Goal: Task Accomplishment & Management: Manage account settings

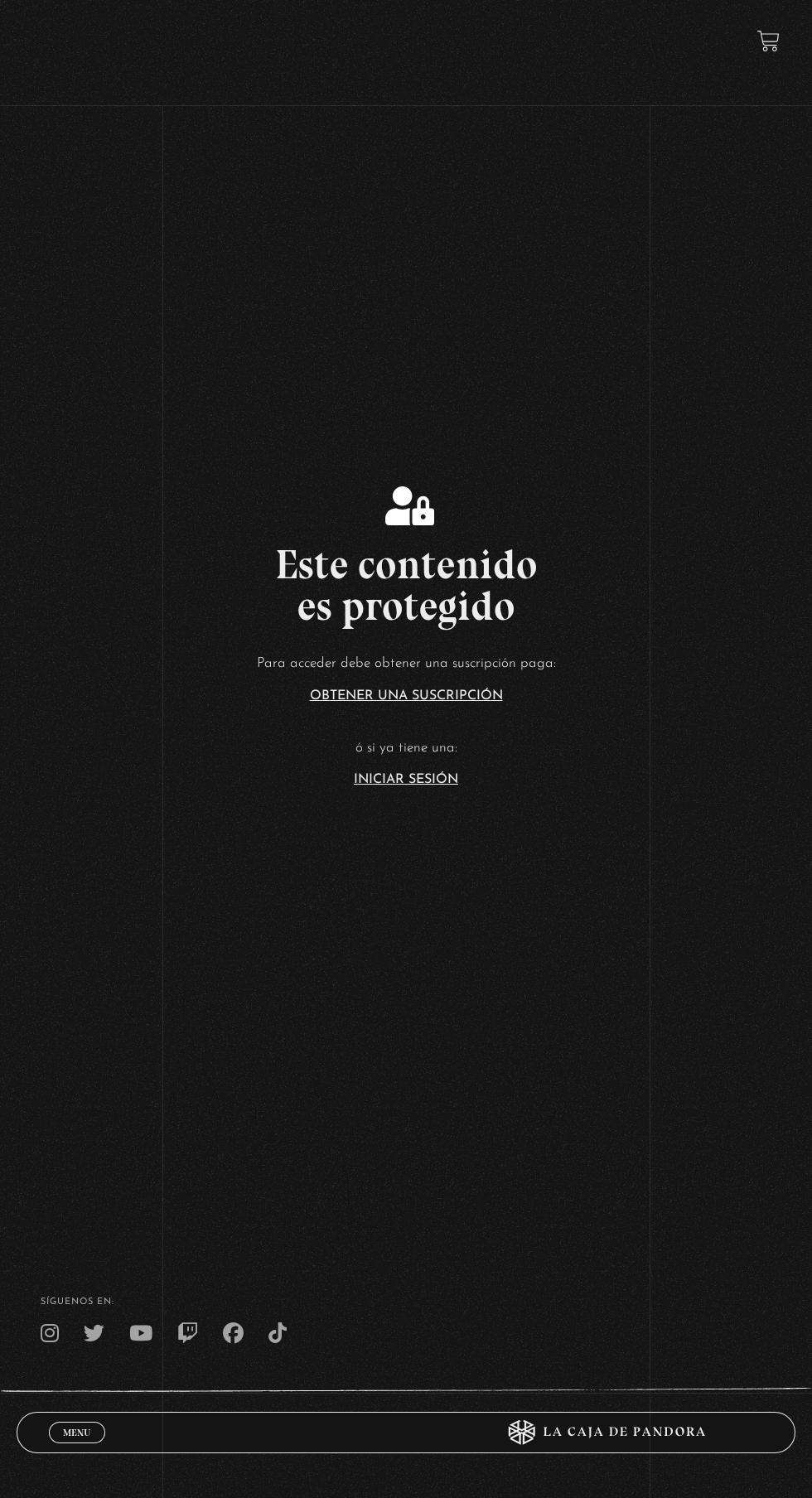
click at [420, 787] on link "Iniciar Sesión" at bounding box center [406, 779] width 104 height 13
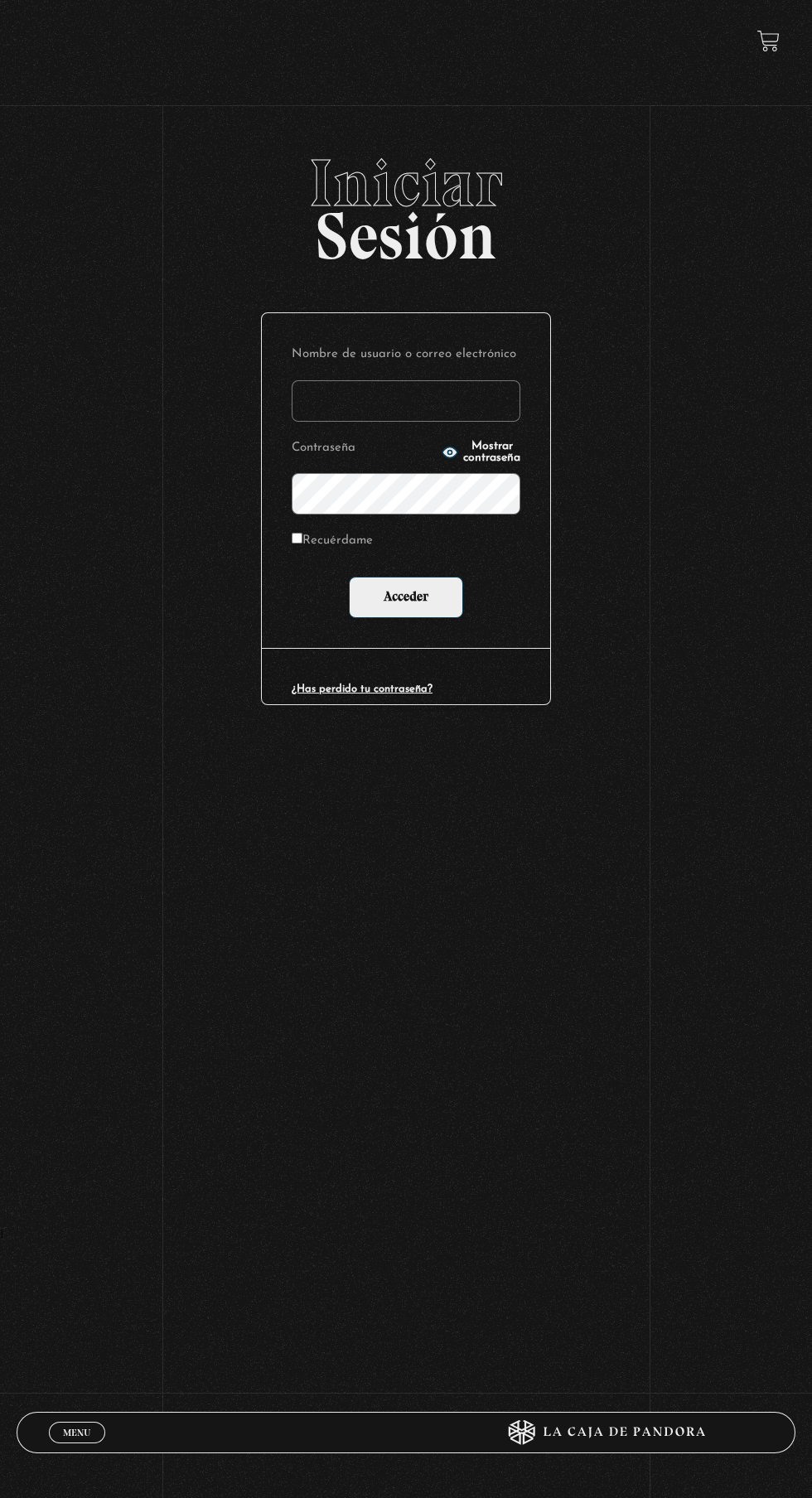
click at [468, 413] on input "Nombre de usuario o correo electrónico" at bounding box center [406, 401] width 229 height 41
type input "[EMAIL_ADDRESS][DOMAIN_NAME]"
click at [349, 577] on input "Acceder" at bounding box center [406, 597] width 114 height 41
click at [432, 610] on input "Acceder" at bounding box center [406, 597] width 114 height 41
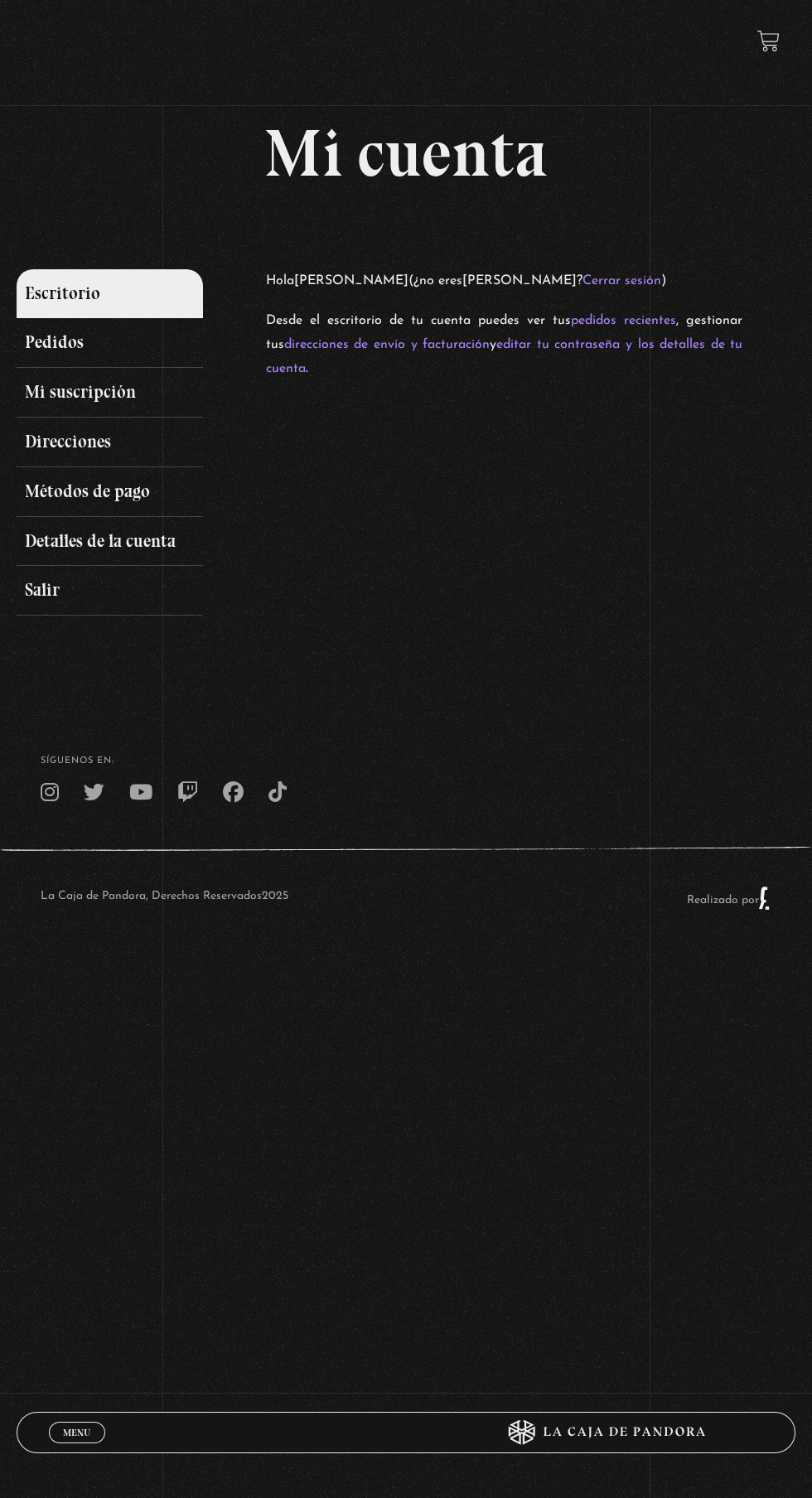
click at [153, 497] on link "Métodos de pago" at bounding box center [110, 492] width 188 height 50
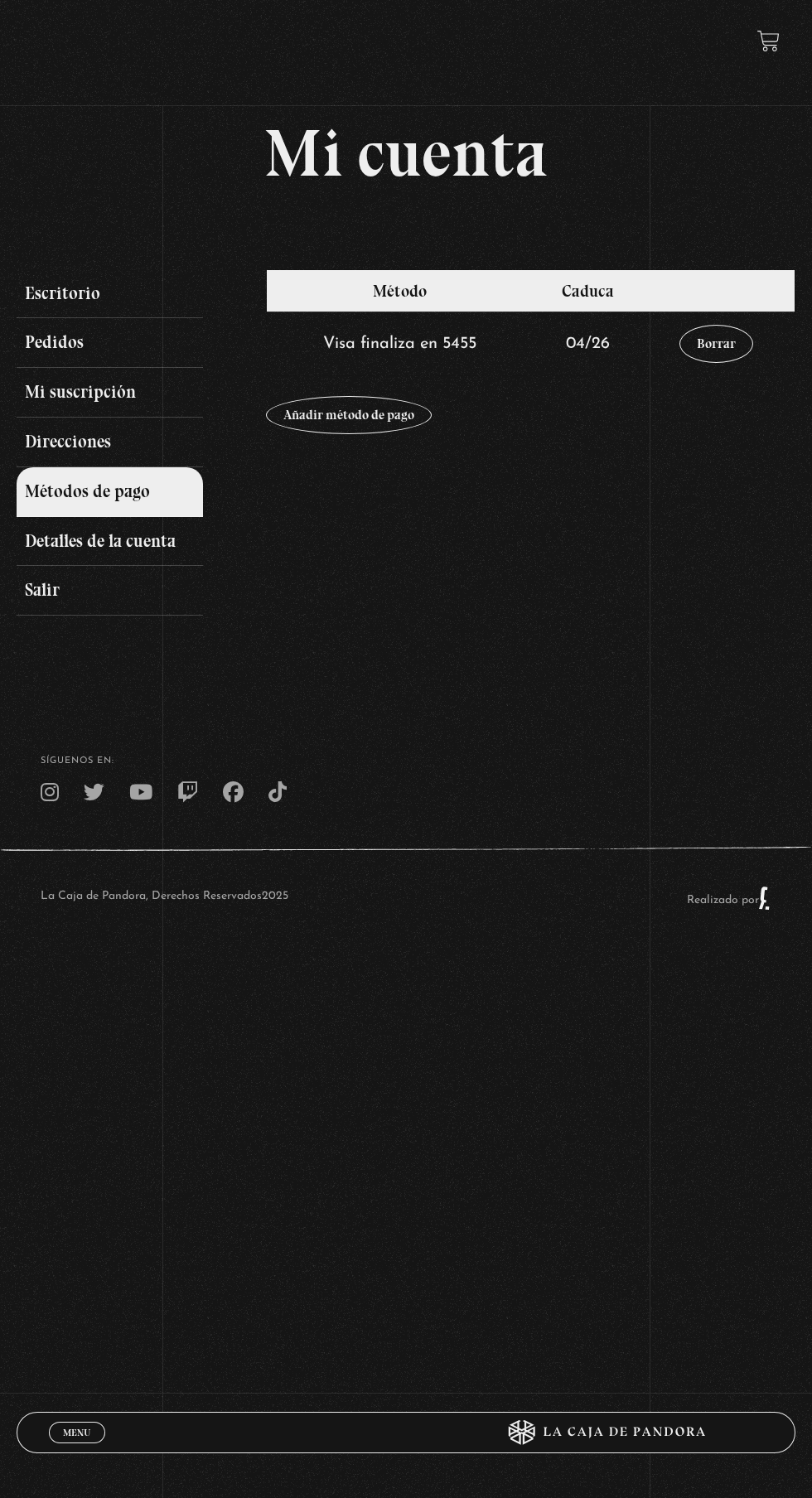
click at [130, 408] on link "Mi suscripción" at bounding box center [110, 393] width 188 height 50
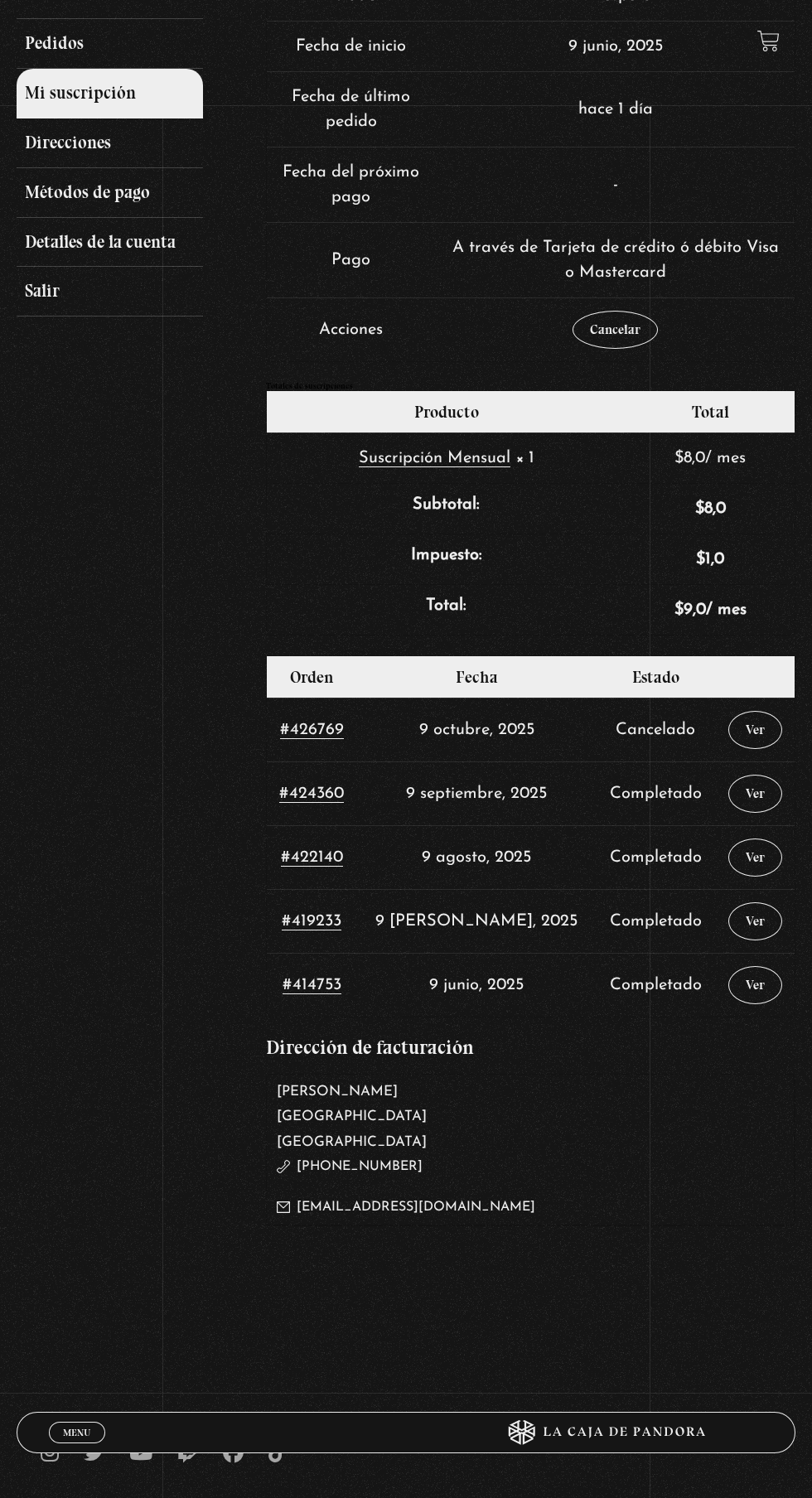
scroll to position [310, 0]
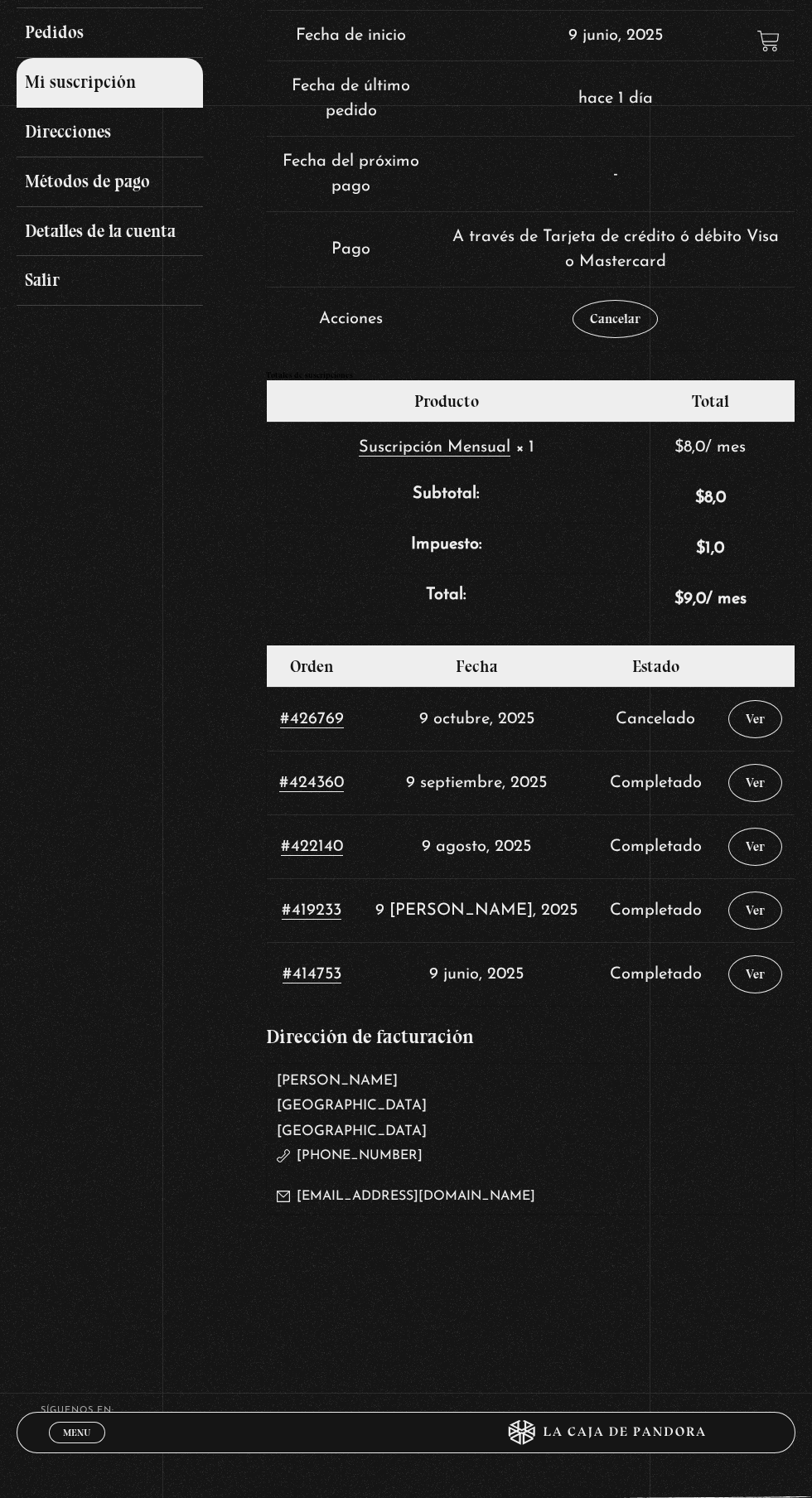
click at [749, 729] on link "Ver" at bounding box center [755, 719] width 54 height 38
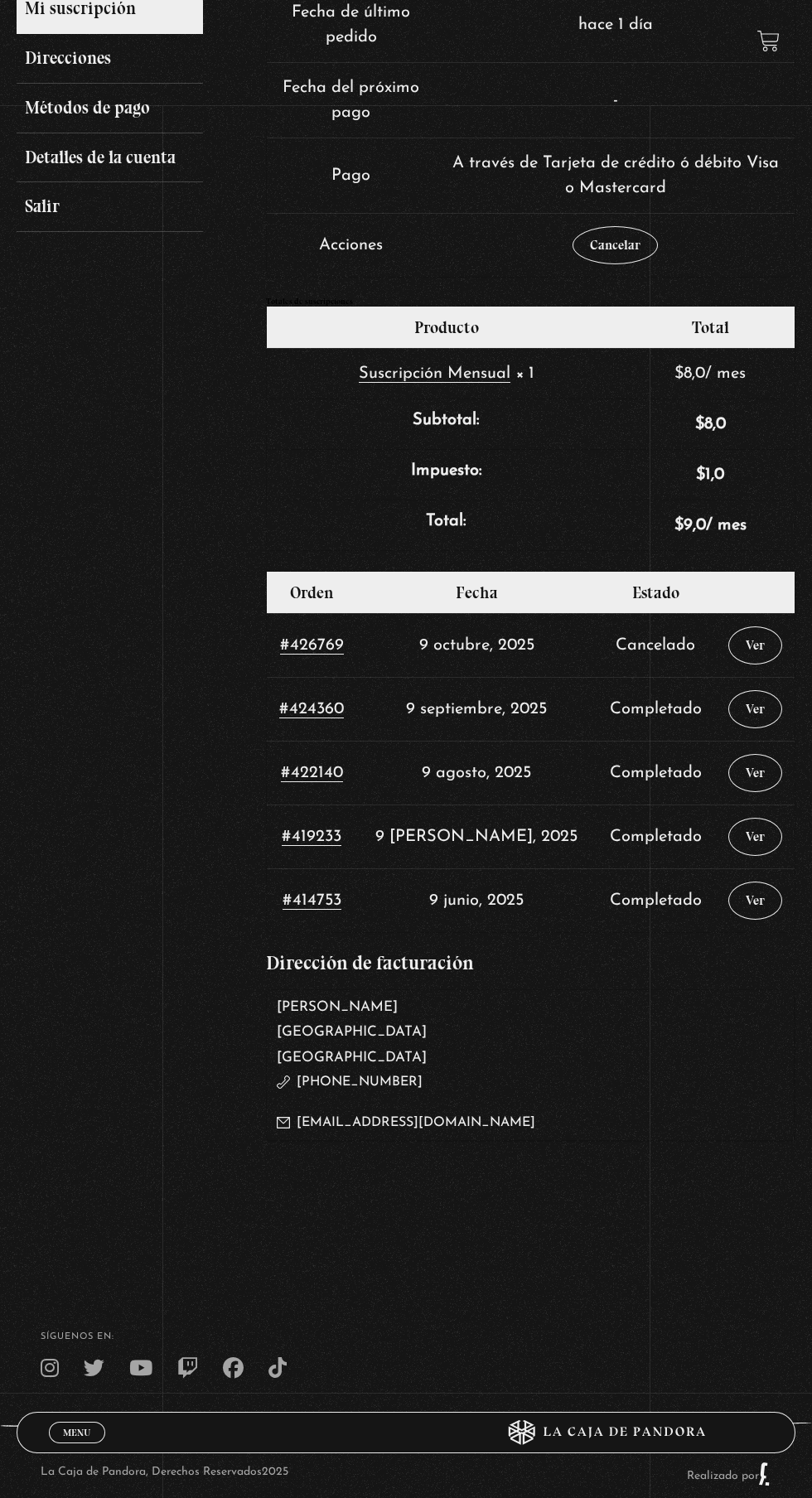
scroll to position [436, 0]
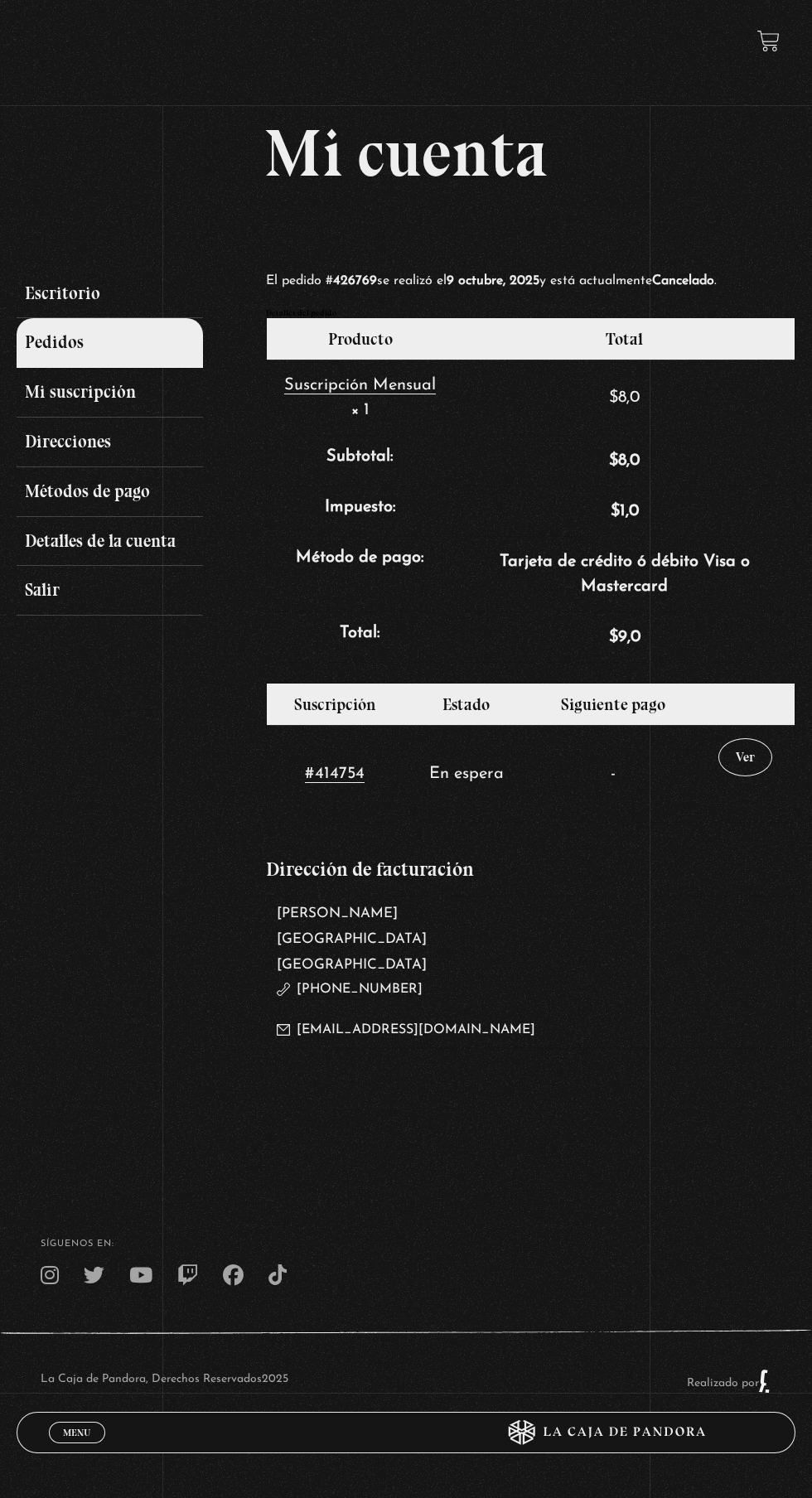
click at [449, 781] on td "En espera" at bounding box center [465, 773] width 127 height 97
click at [750, 776] on link "Ver" at bounding box center [744, 757] width 54 height 38
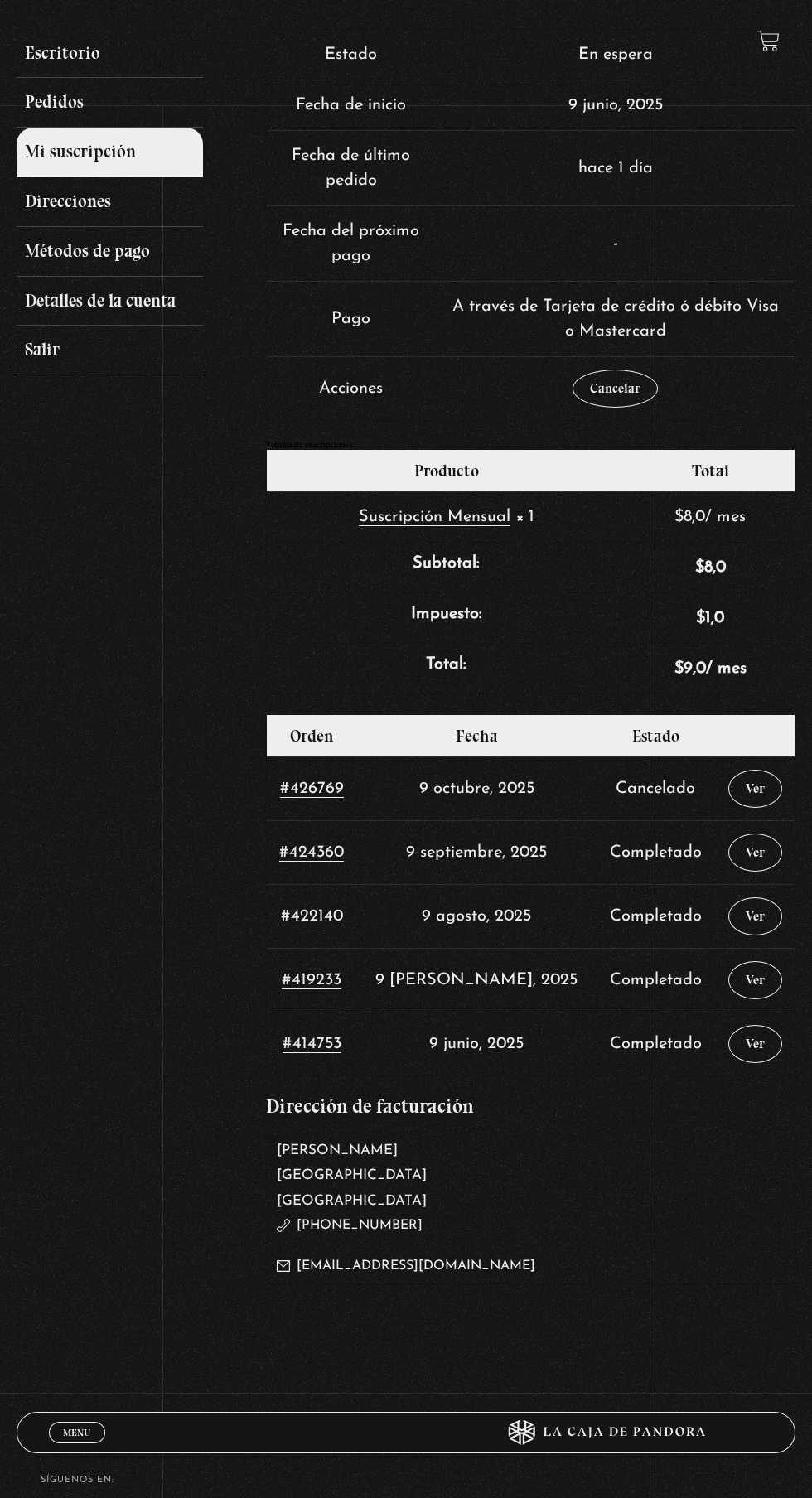
scroll to position [339, 0]
